Goal: Information Seeking & Learning: Check status

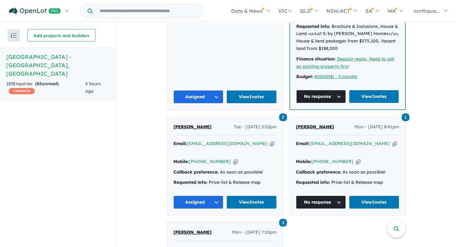
scroll to position [347, 0]
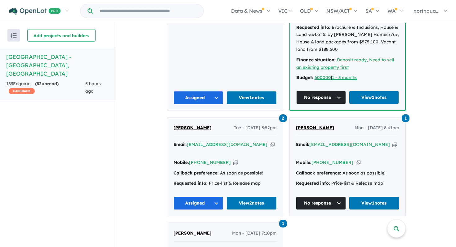
click at [306, 125] on span "[PERSON_NAME]" at bounding box center [315, 128] width 38 height 6
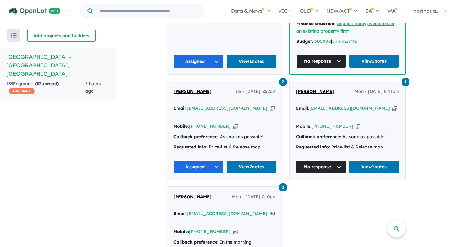
scroll to position [387, 0]
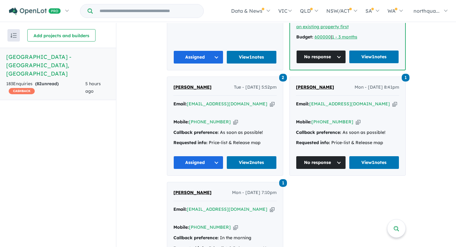
click at [194, 84] on span "[PERSON_NAME]" at bounding box center [192, 87] width 38 height 6
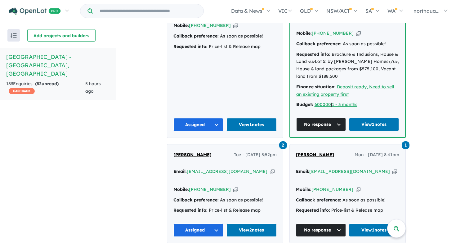
scroll to position [275, 0]
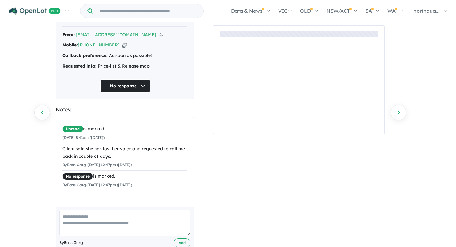
scroll to position [51, 0]
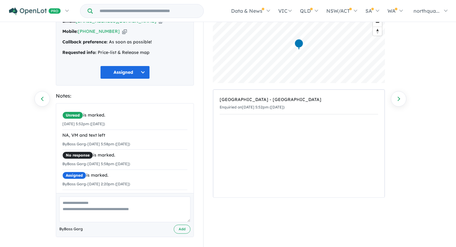
scroll to position [51, 0]
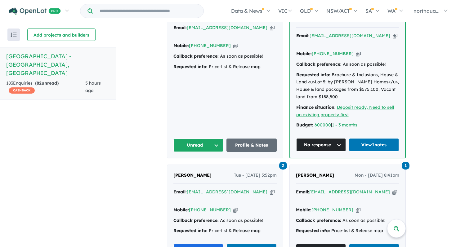
scroll to position [301, 0]
